Goal: Task Accomplishment & Management: Manage account settings

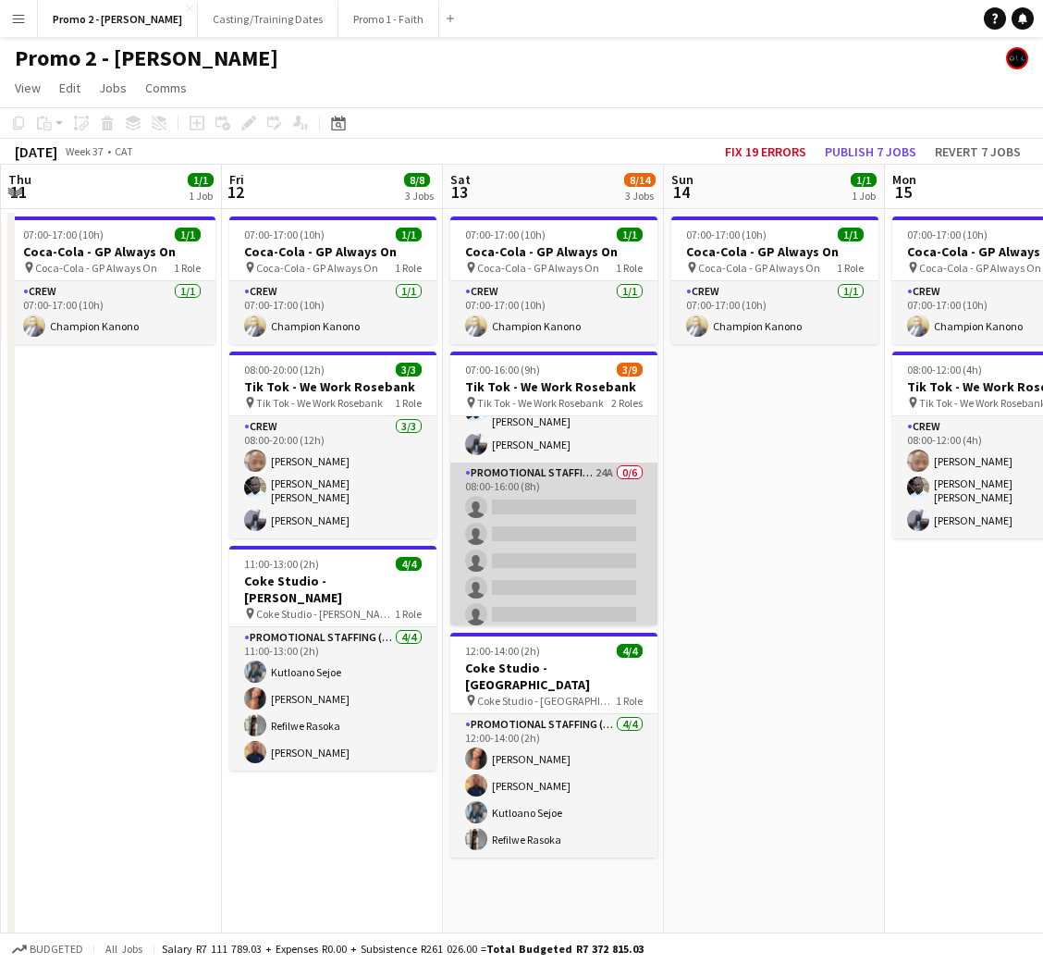
scroll to position [105, 0]
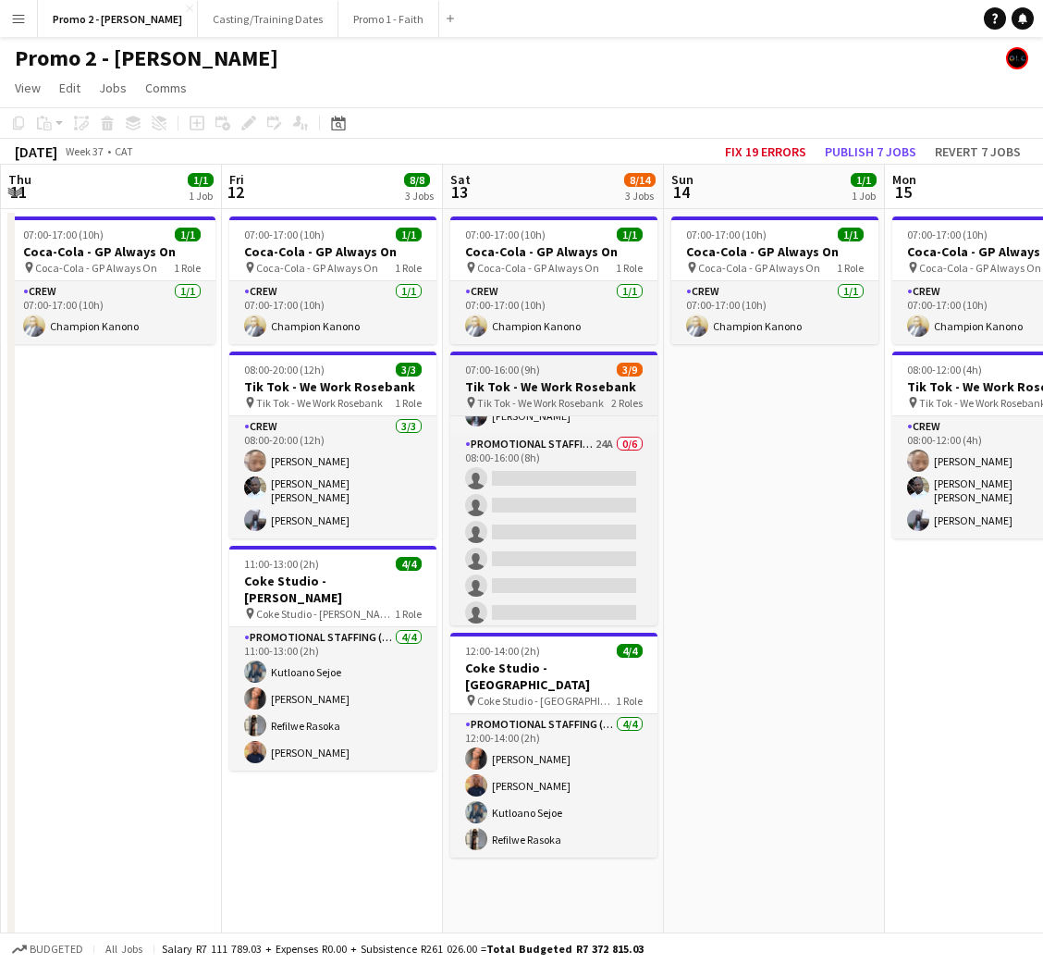
click at [547, 381] on h3 "Tik Tok - We Work Rosebank" at bounding box center [553, 386] width 207 height 17
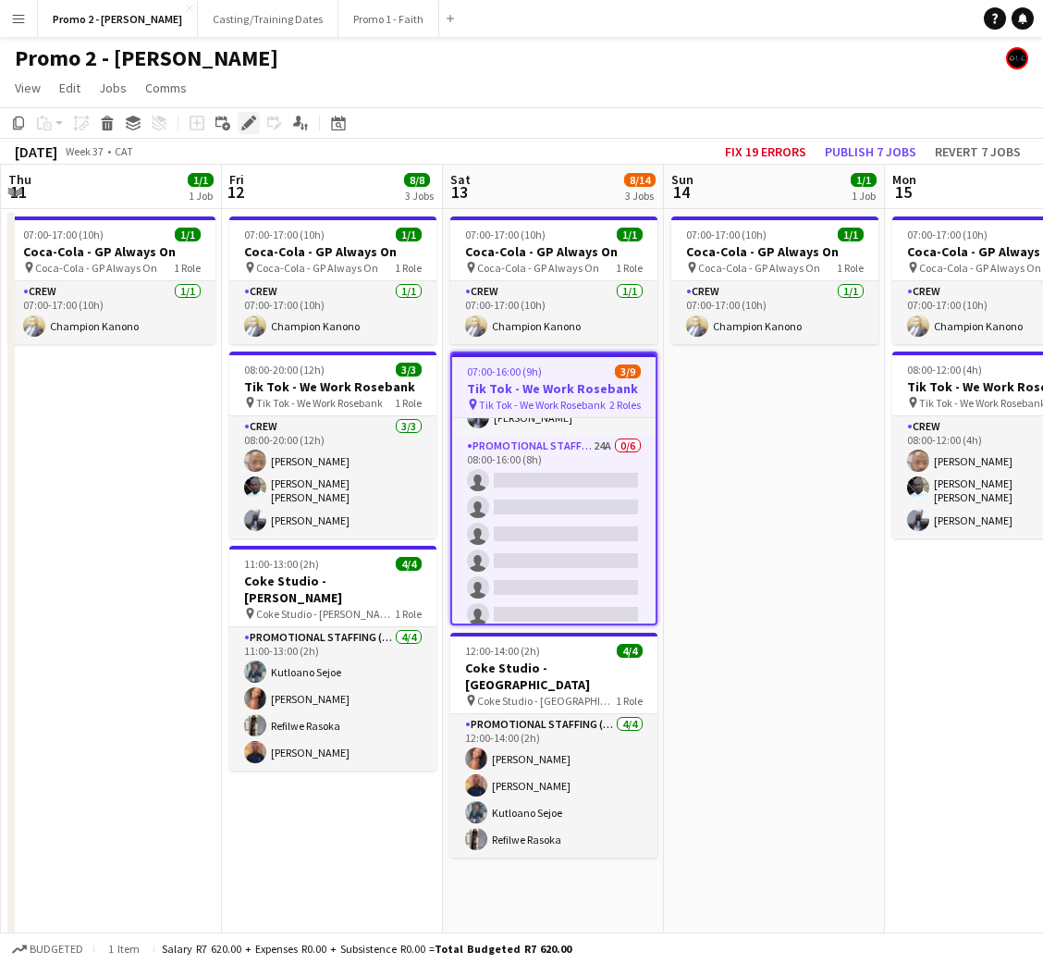
click at [247, 119] on icon "Edit" at bounding box center [248, 123] width 15 height 15
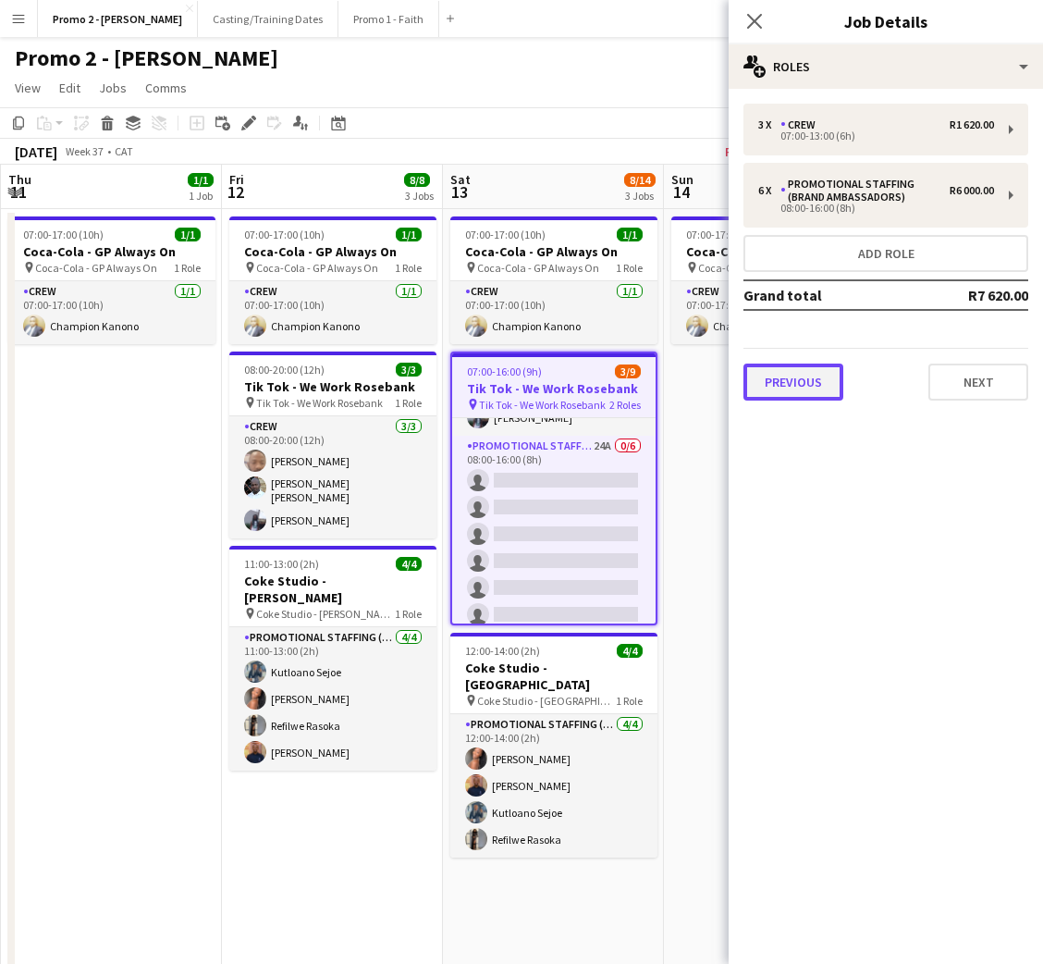
click at [811, 372] on button "Previous" at bounding box center [794, 382] width 100 height 37
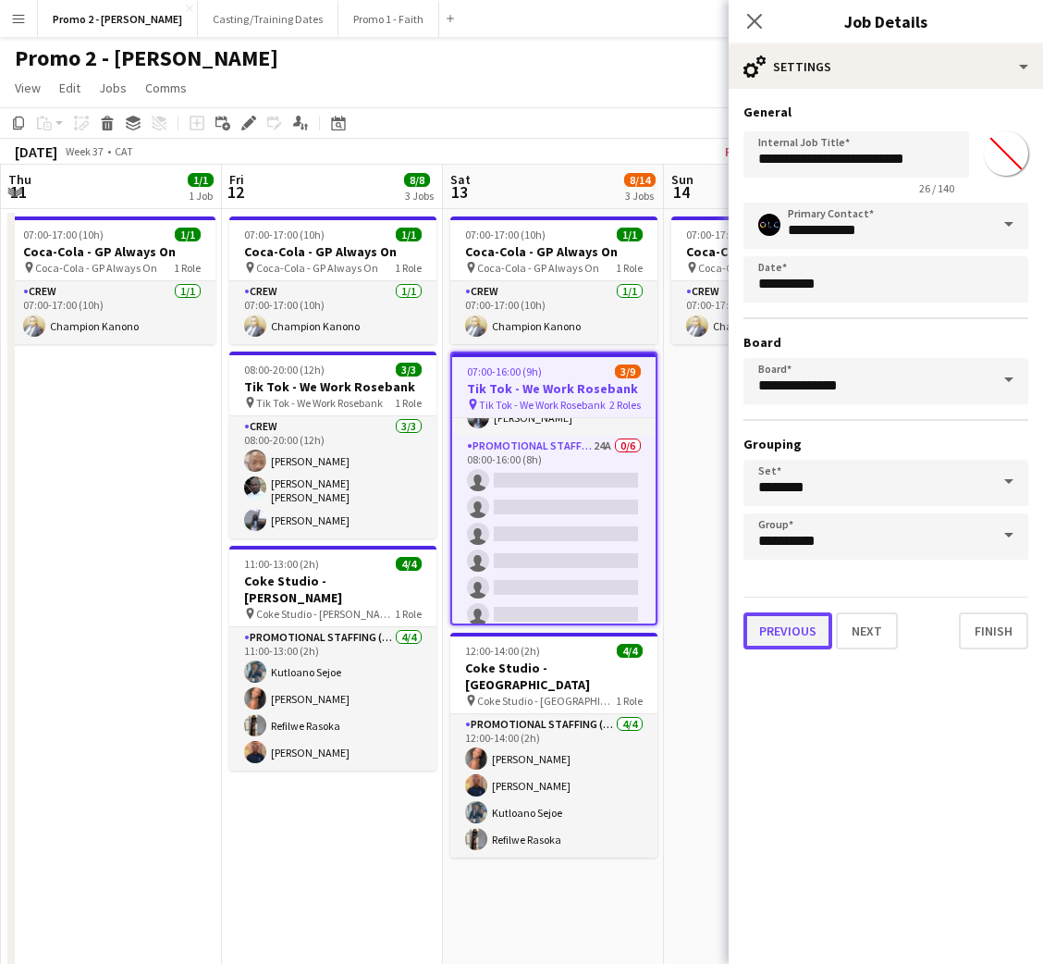
click at [775, 627] on button "Previous" at bounding box center [788, 630] width 89 height 37
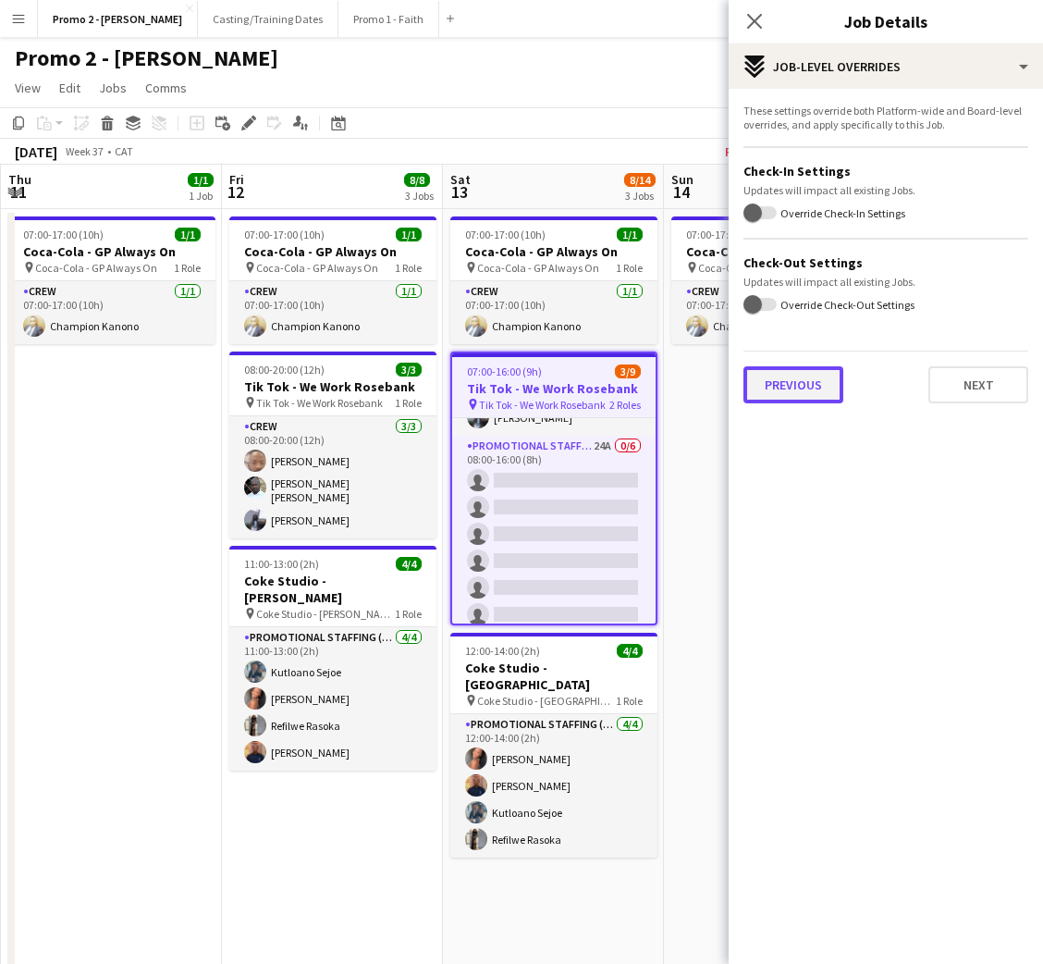
click at [798, 385] on button "Previous" at bounding box center [794, 384] width 100 height 37
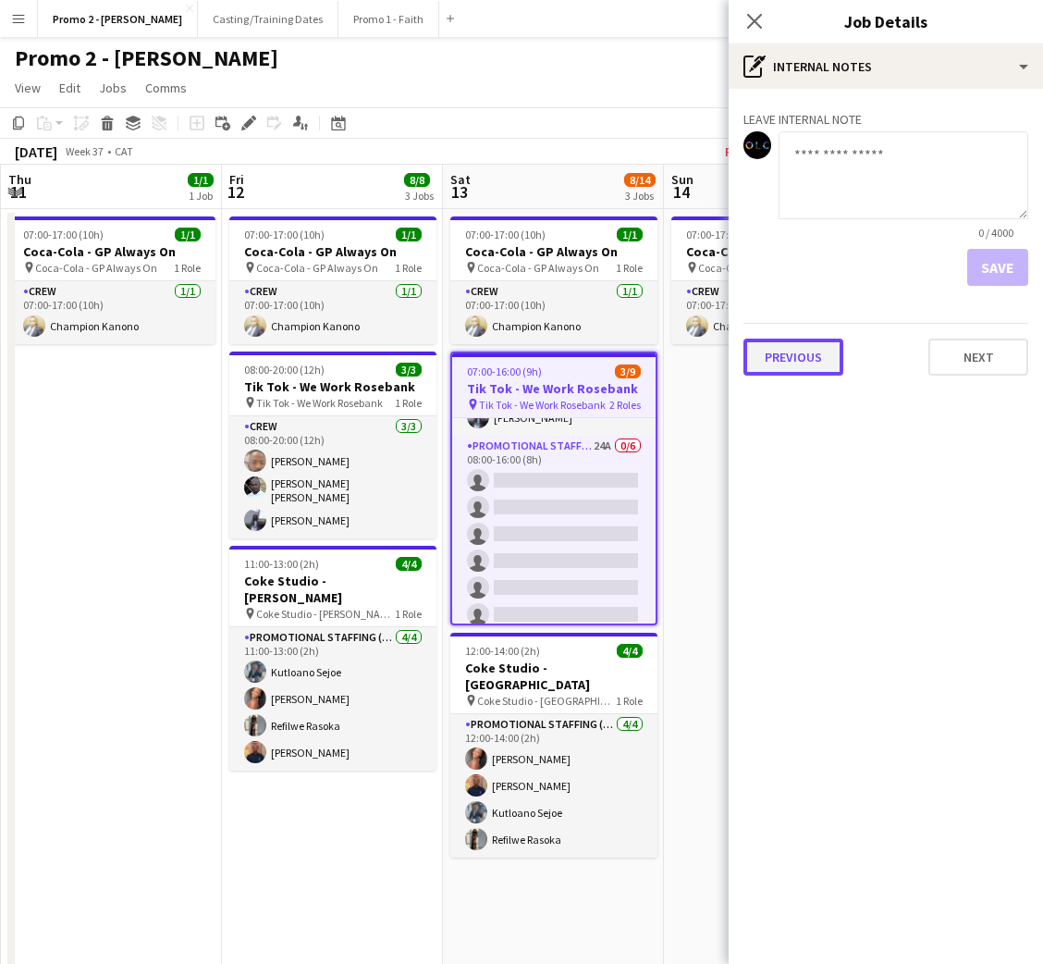
click at [798, 374] on button "Previous" at bounding box center [794, 357] width 100 height 37
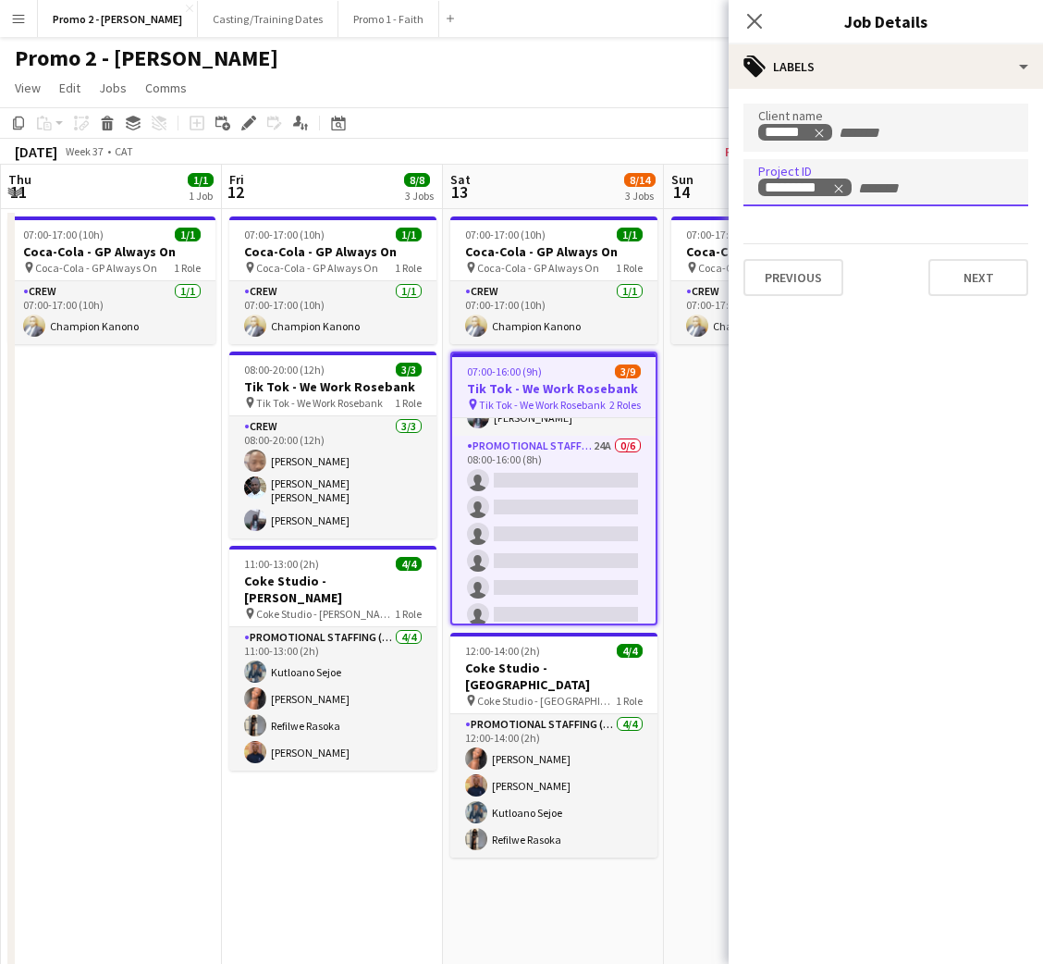
click at [894, 189] on input "+ Label" at bounding box center [896, 188] width 79 height 17
type input "*********"
click at [756, 13] on icon "Close pop-in" at bounding box center [755, 21] width 18 height 18
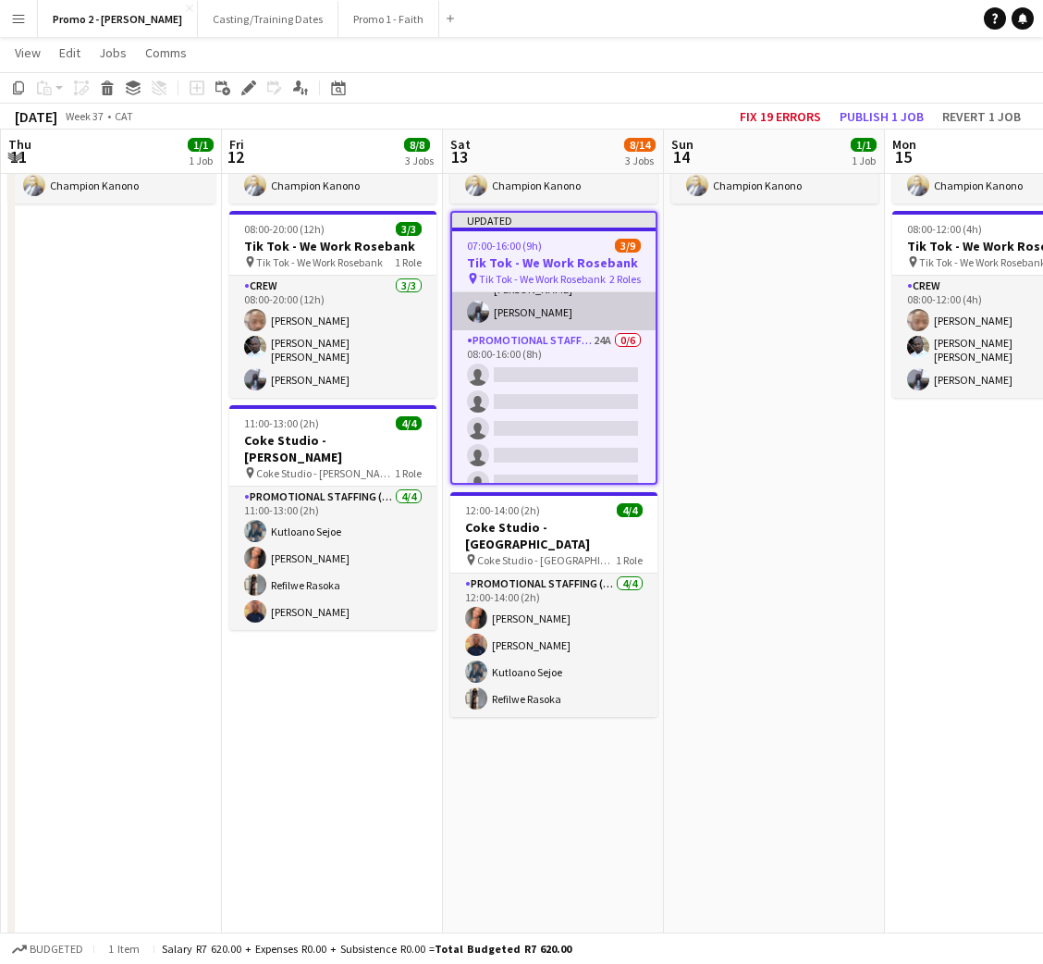
scroll to position [122, 0]
